Goal: Find contact information: Find contact information

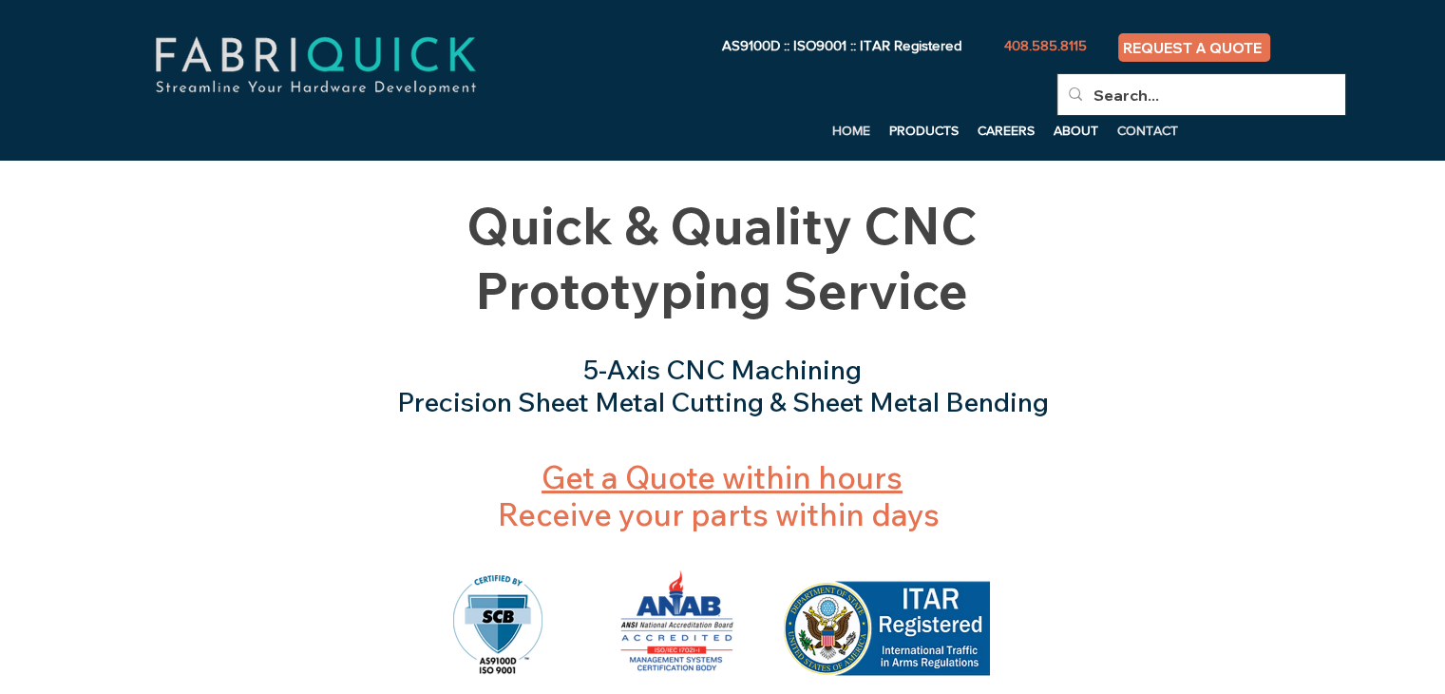
click at [1148, 134] on p "CONTACT" at bounding box center [1148, 130] width 80 height 29
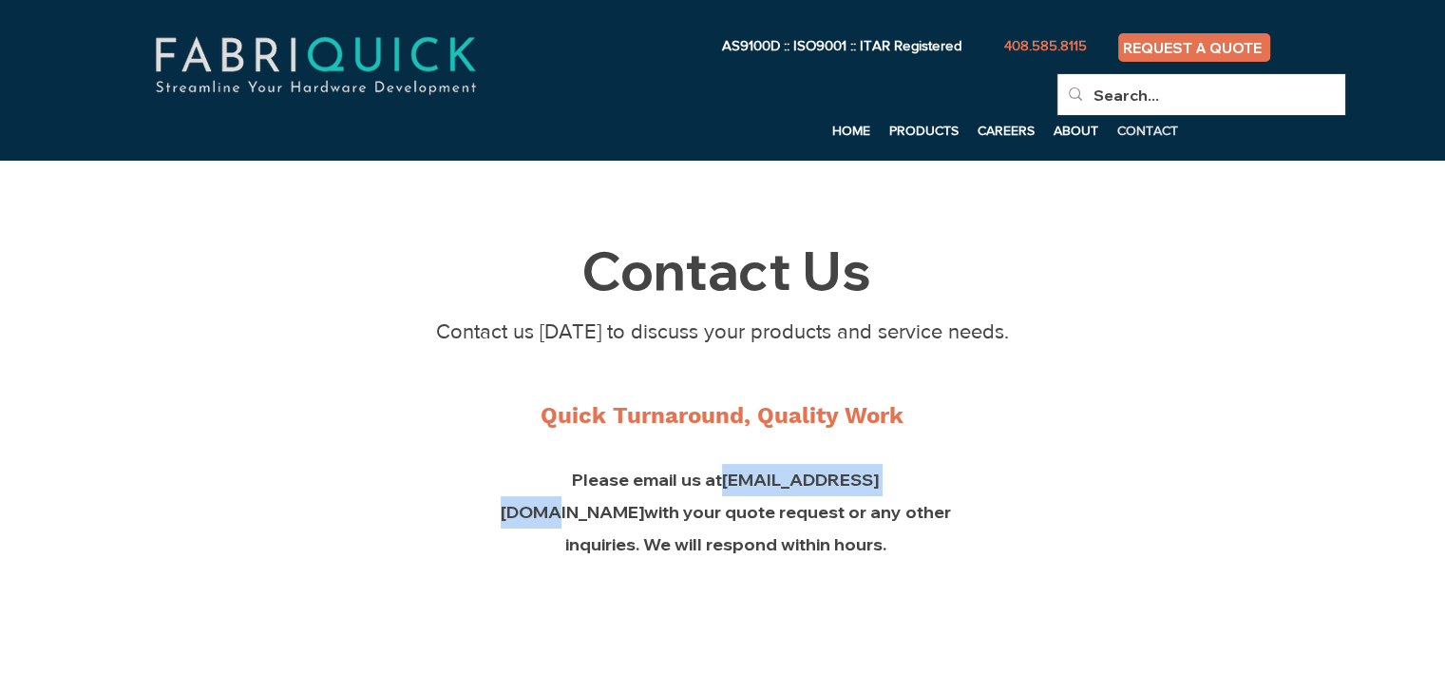
drag, startPoint x: 827, startPoint y: 480, endPoint x: 641, endPoint y: 473, distance: 186.4
click at [641, 473] on span "Please email us at sales@fabriquick.com with your quote request or any other in…" at bounding box center [726, 512] width 450 height 86
copy link "[EMAIL_ADDRESS][DOMAIN_NAME]"
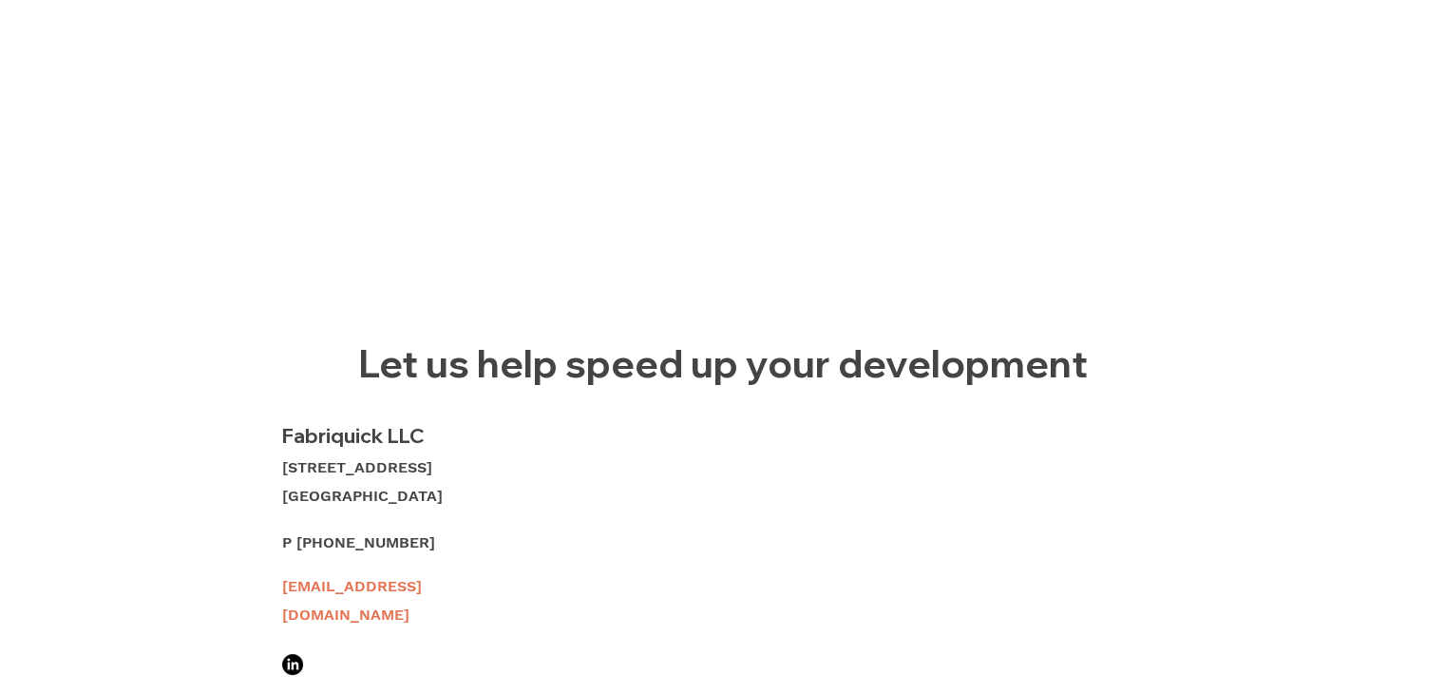
scroll to position [760, 0]
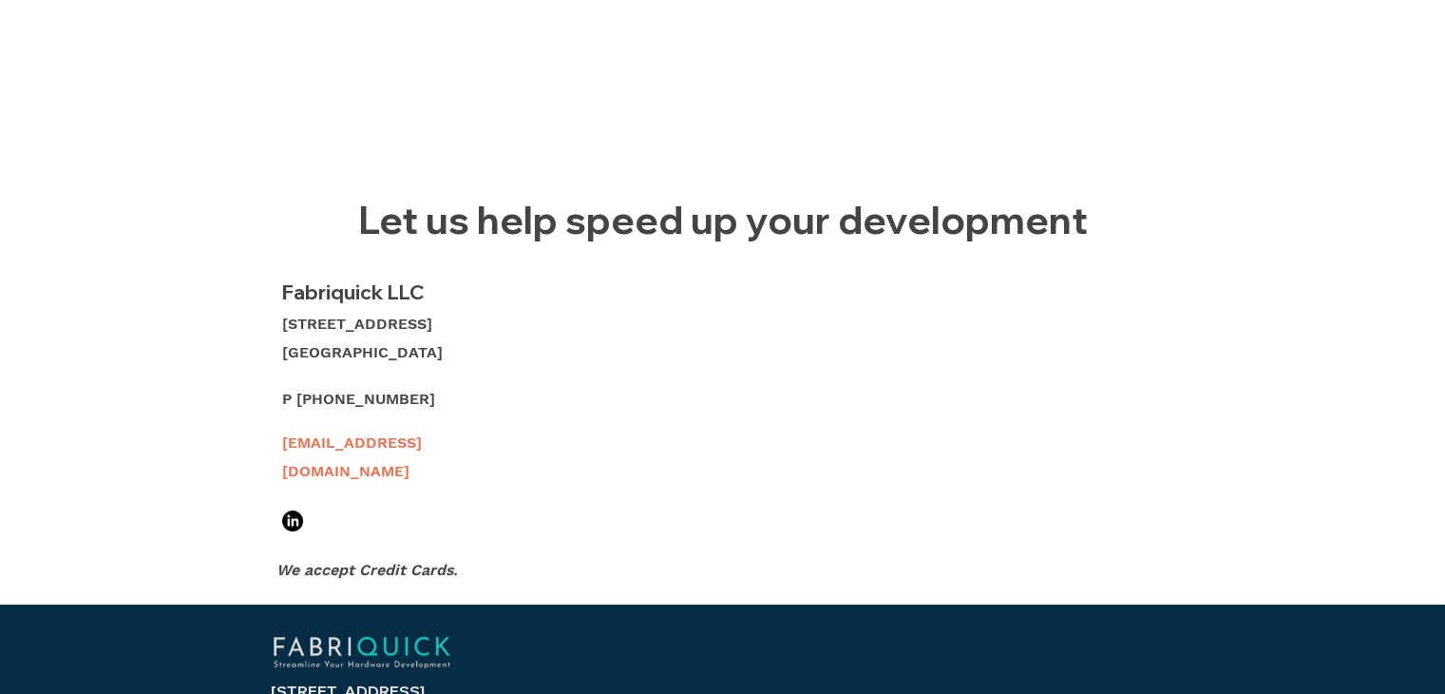
click at [112, 381] on div "main content" at bounding box center [722, 1] width 1445 height 1203
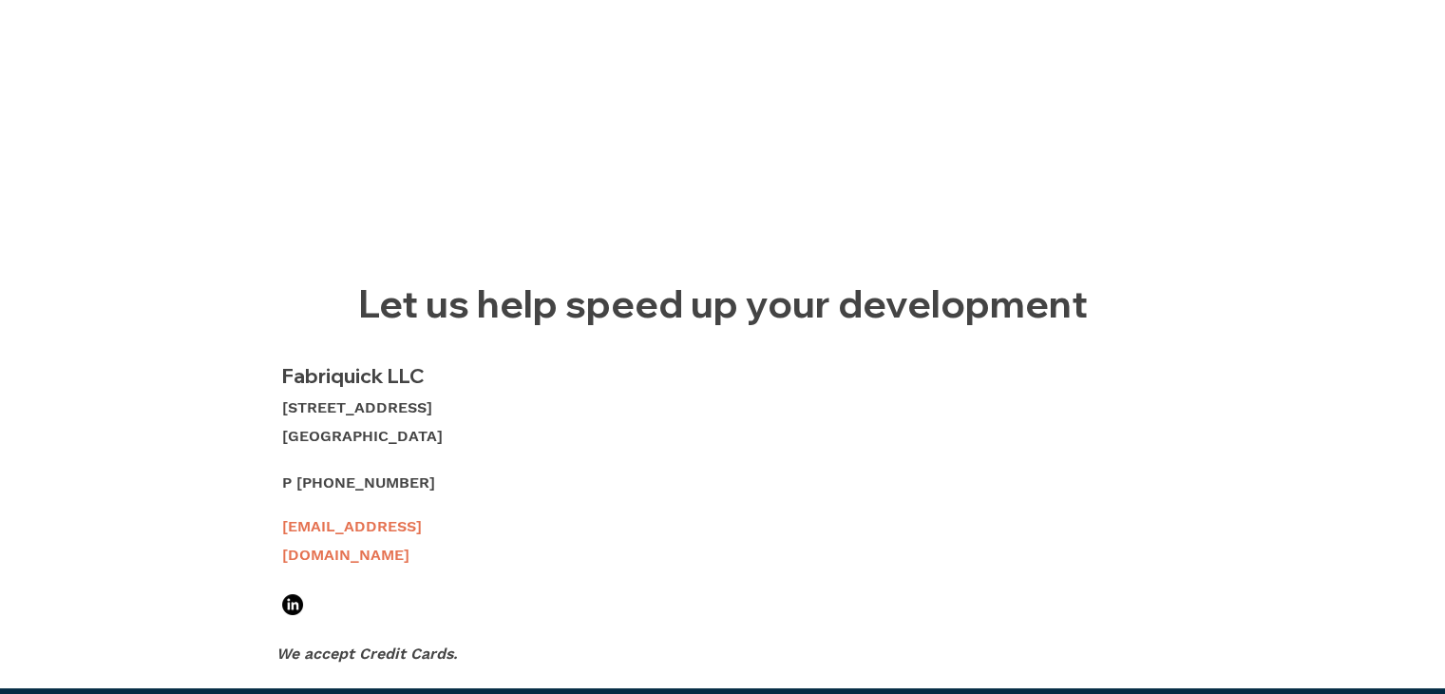
scroll to position [570, 0]
